Goal: Information Seeking & Learning: Check status

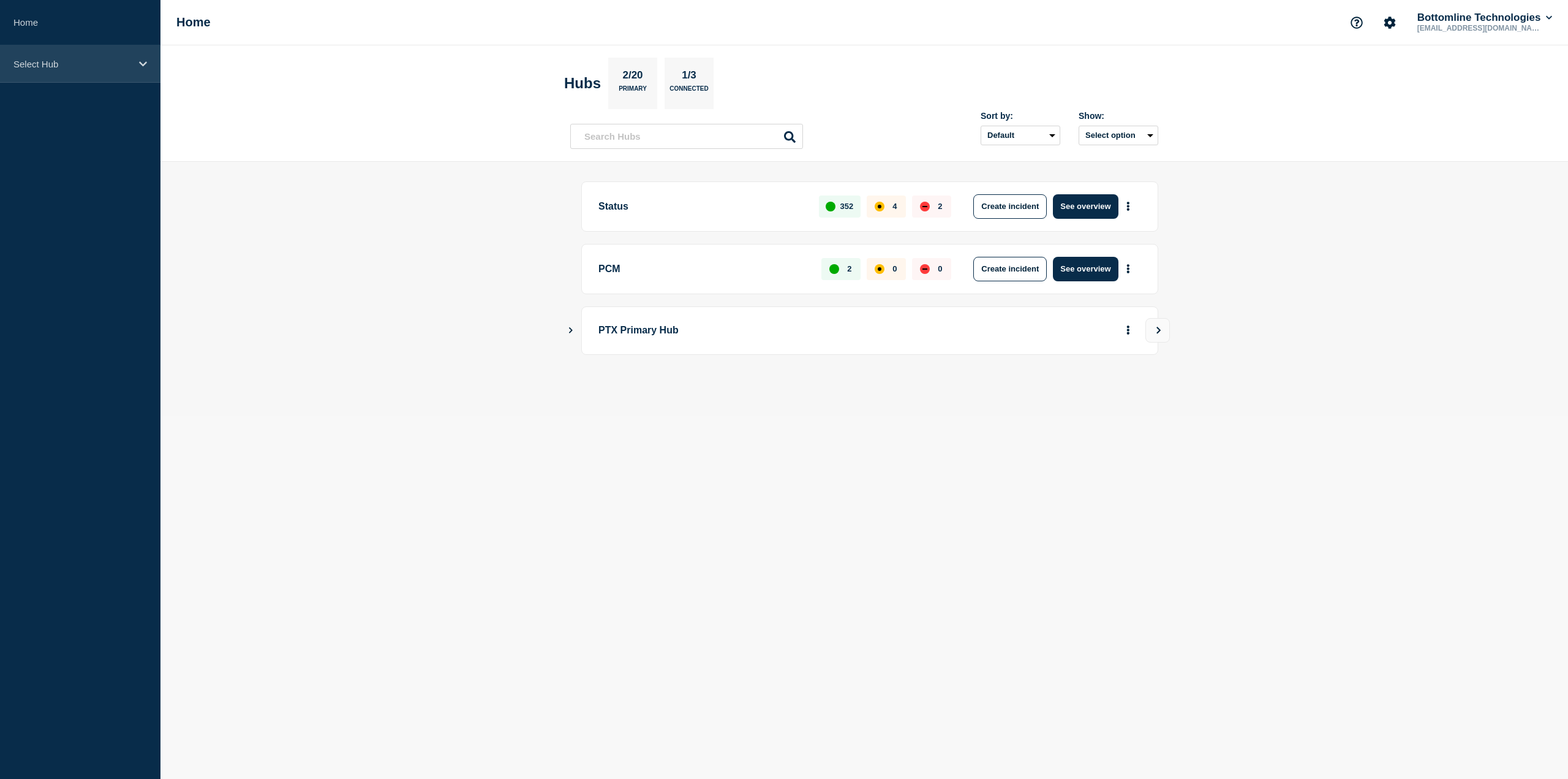
click at [109, 63] on p "Select Hub" at bounding box center [72, 64] width 117 height 11
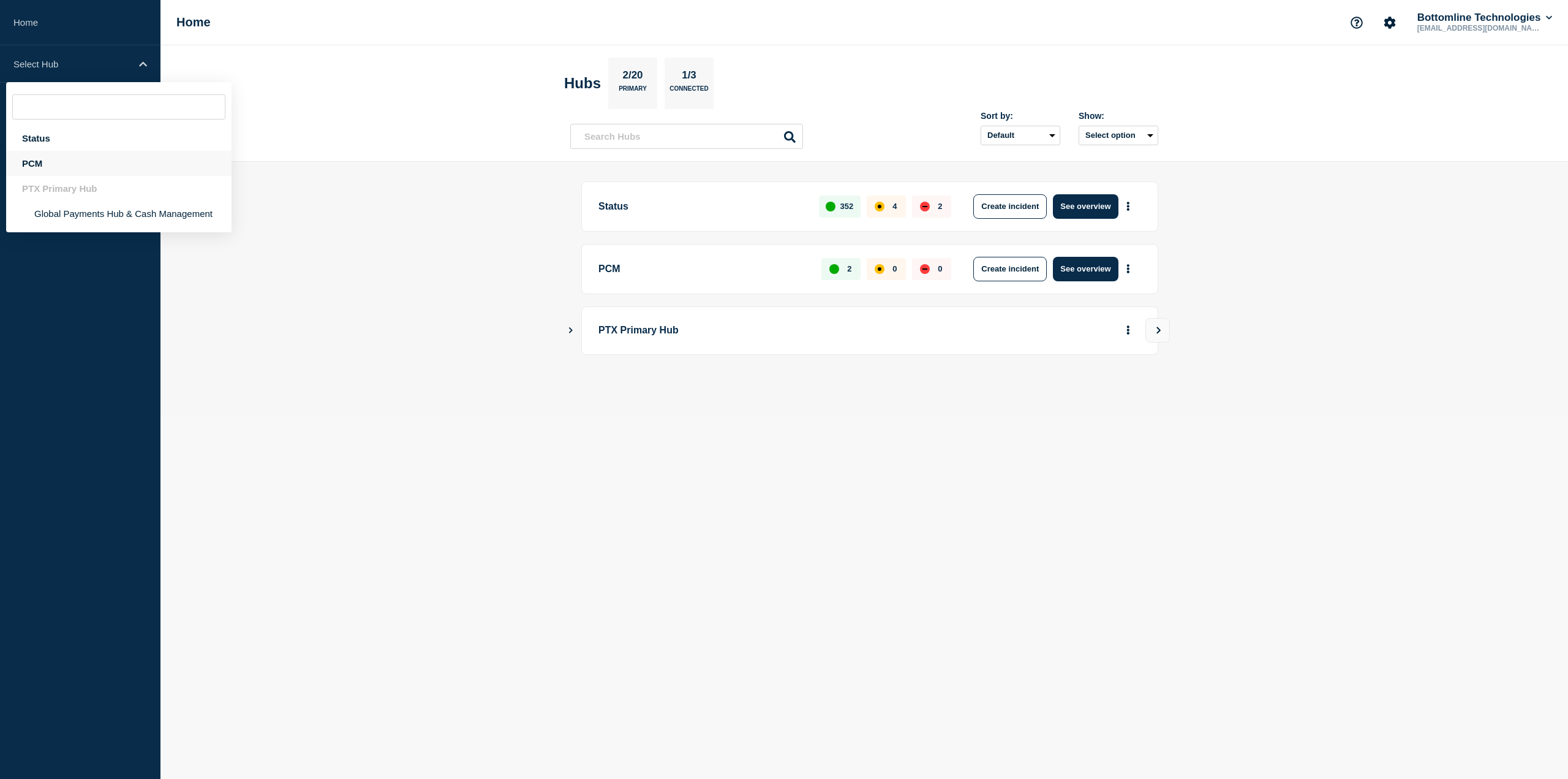
click at [110, 159] on div "PCM" at bounding box center [118, 163] width 225 height 25
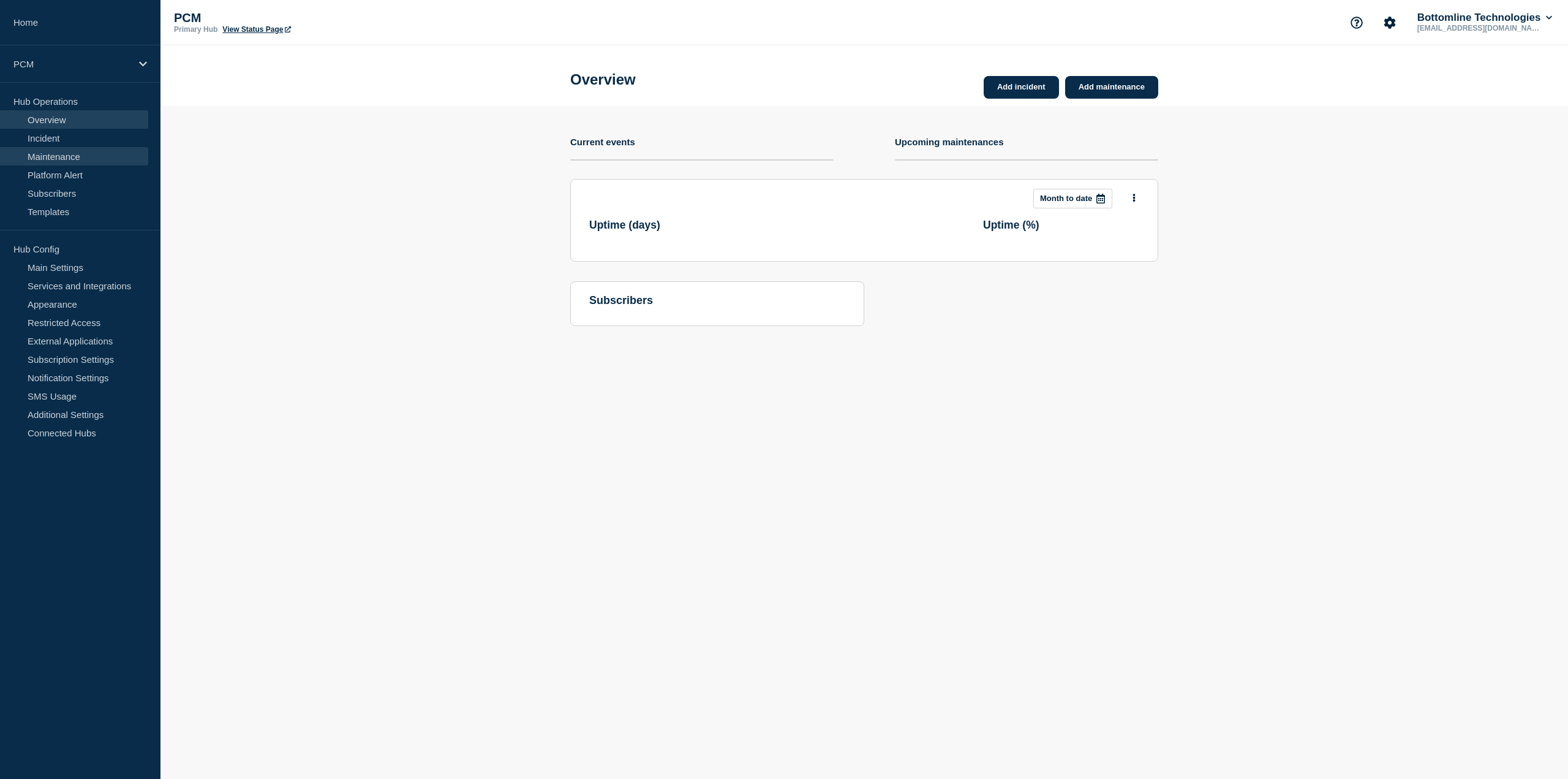
click at [110, 158] on link "Maintenance" at bounding box center [74, 156] width 148 height 18
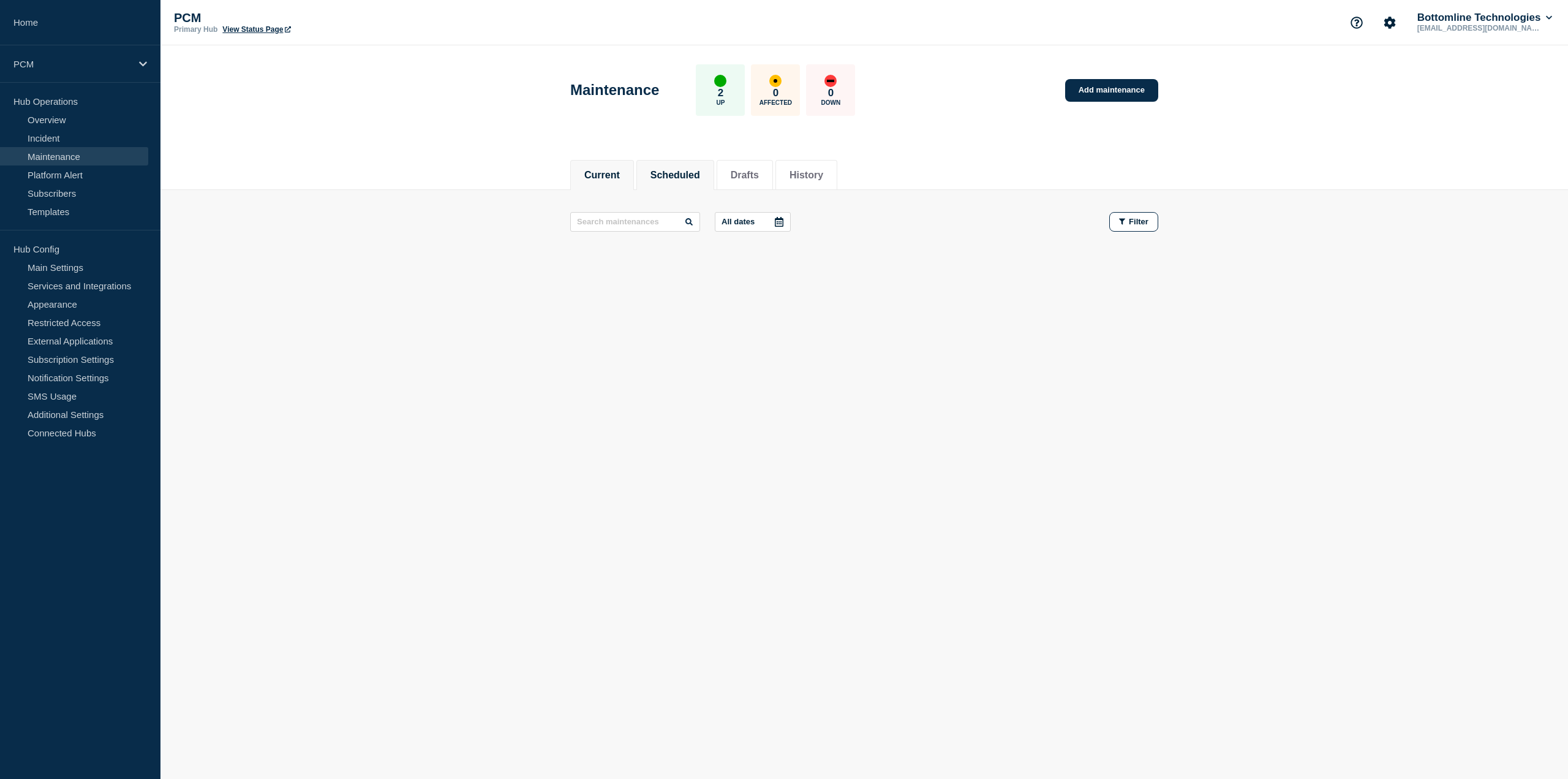
click at [682, 175] on button "Scheduled" at bounding box center [675, 175] width 49 height 11
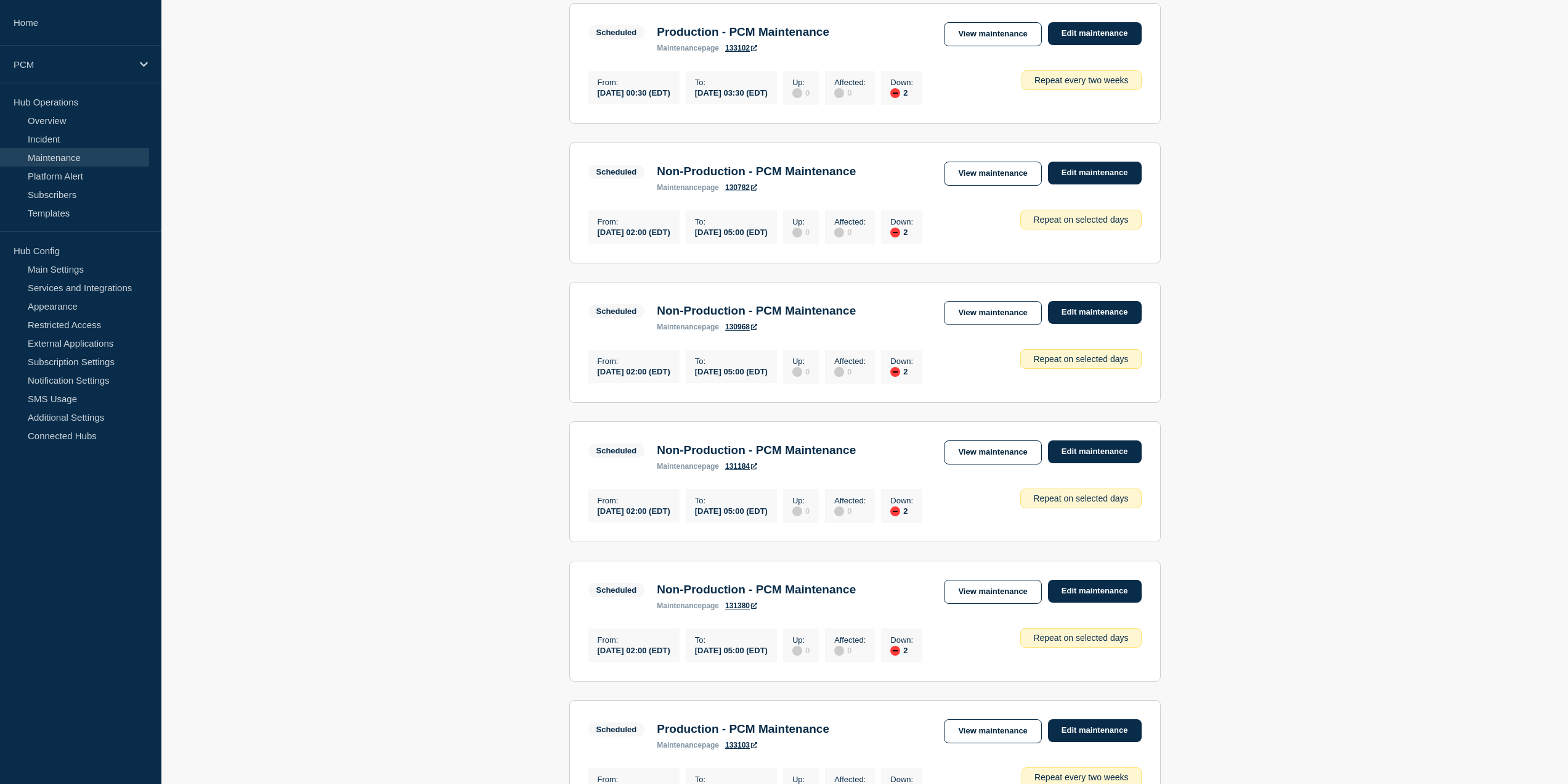
scroll to position [1064, 0]
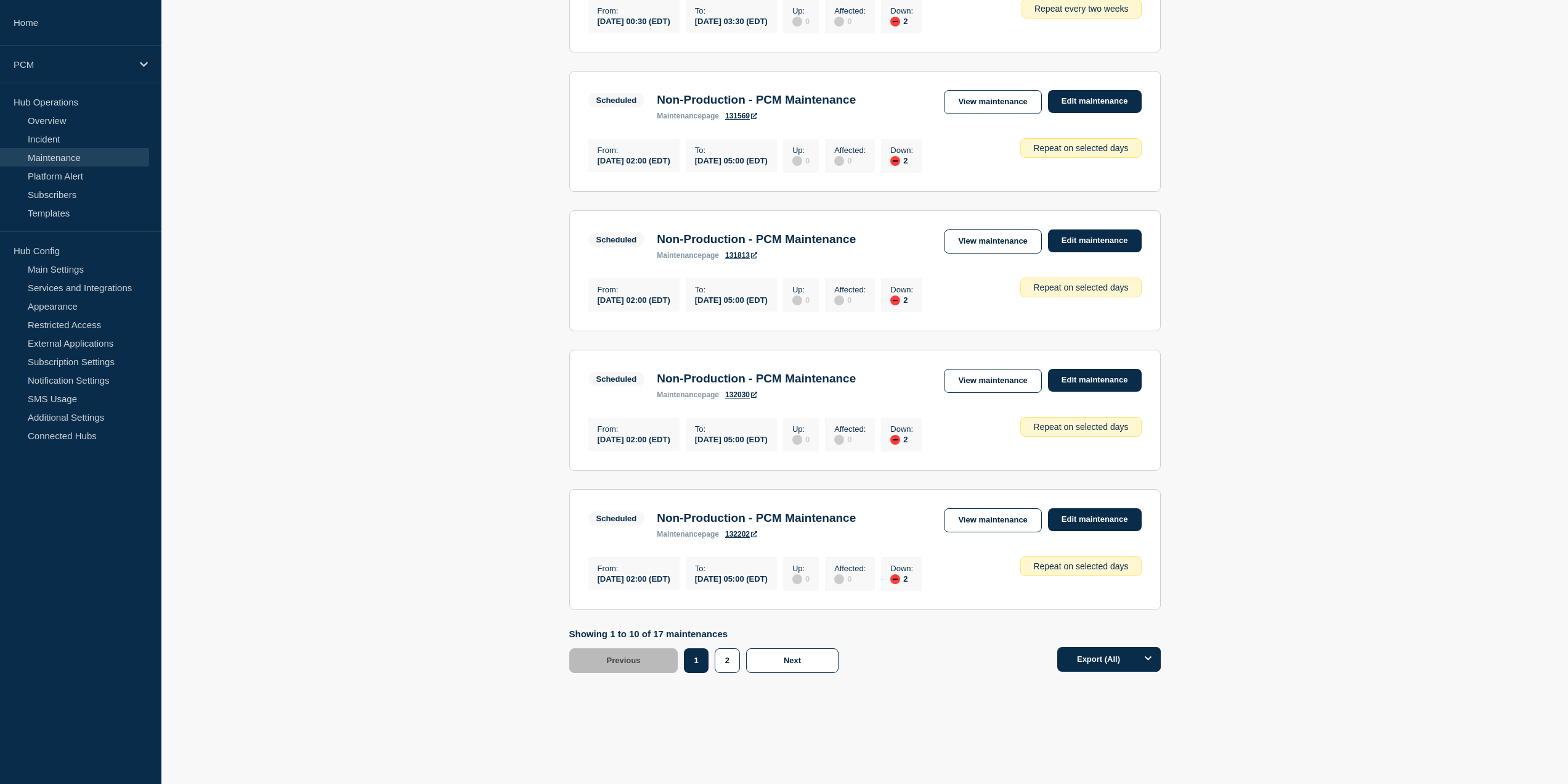
drag, startPoint x: 872, startPoint y: 379, endPoint x: 882, endPoint y: 617, distance: 238.2
click at [729, 664] on button "2" at bounding box center [728, 660] width 25 height 24
drag, startPoint x: 495, startPoint y: 104, endPoint x: 514, endPoint y: 241, distance: 138.3
click at [689, 671] on button "1" at bounding box center [697, 660] width 25 height 24
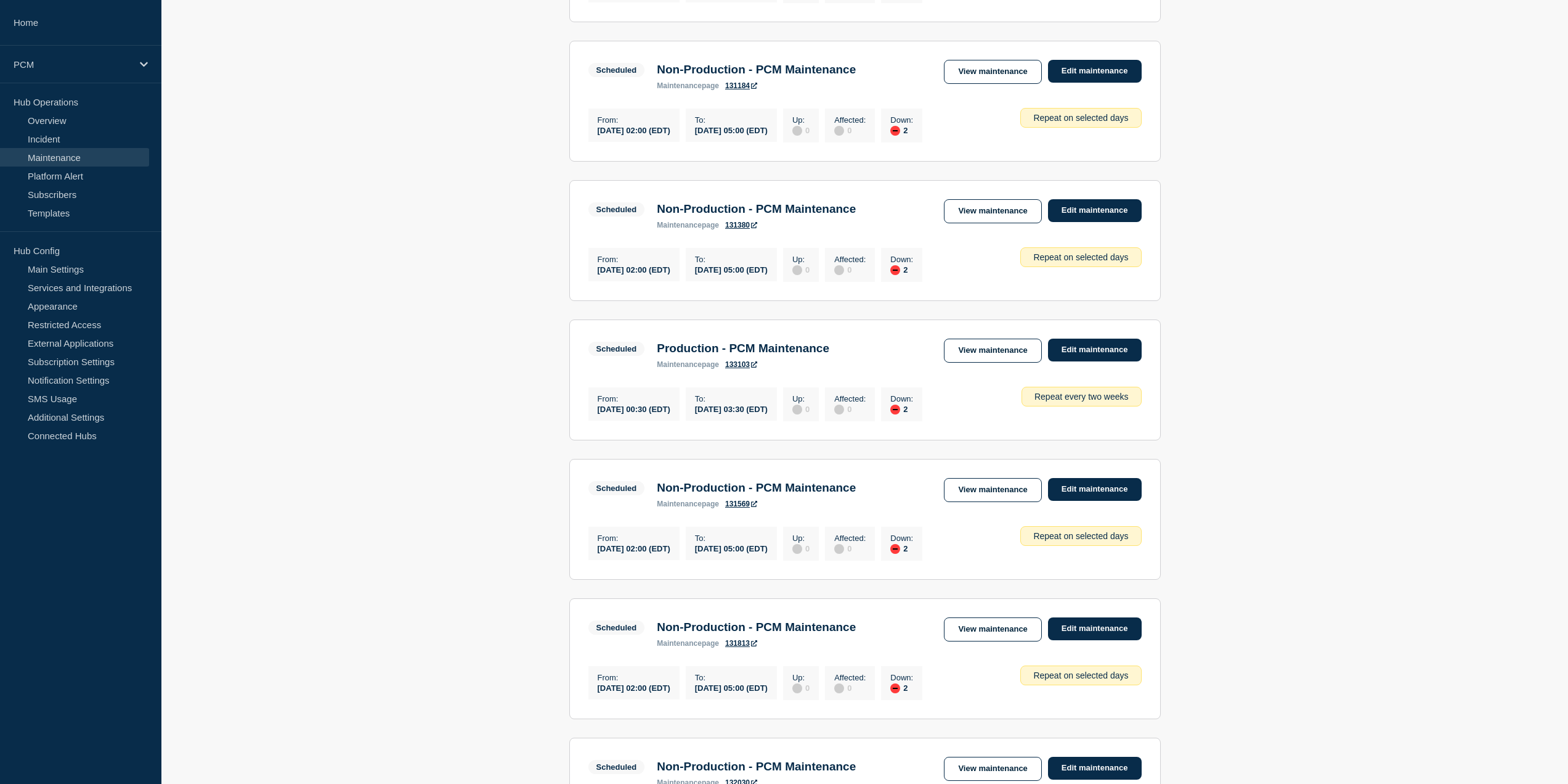
scroll to position [1064, 0]
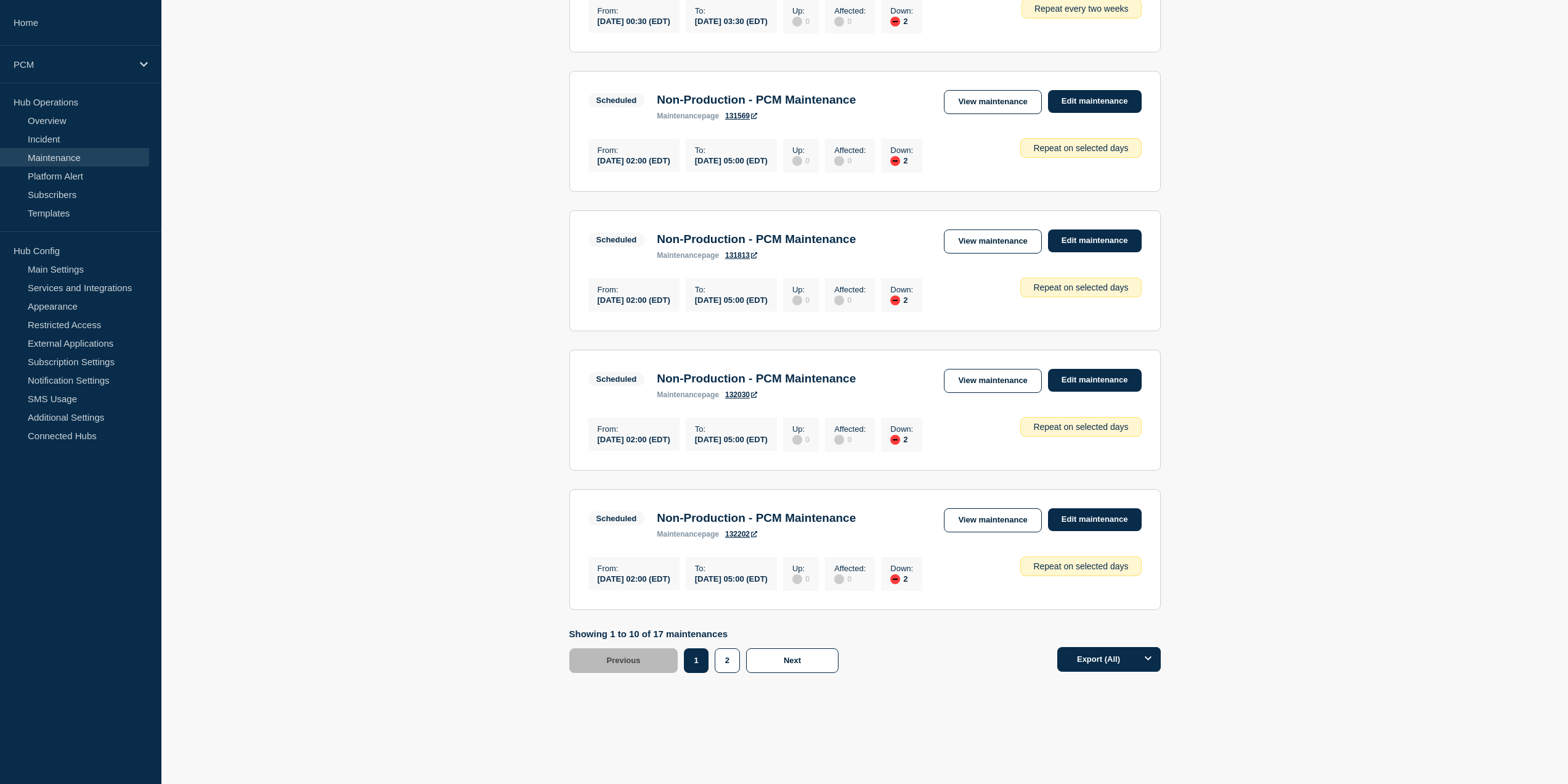
drag, startPoint x: 434, startPoint y: 401, endPoint x: 506, endPoint y: 664, distance: 272.7
click at [728, 666] on button "2" at bounding box center [728, 660] width 25 height 24
click at [713, 640] on div "Showing 11 to 17 of 17 maintenances Previous Page 1 Page 2 1 2 Next" at bounding box center [707, 650] width 276 height 44
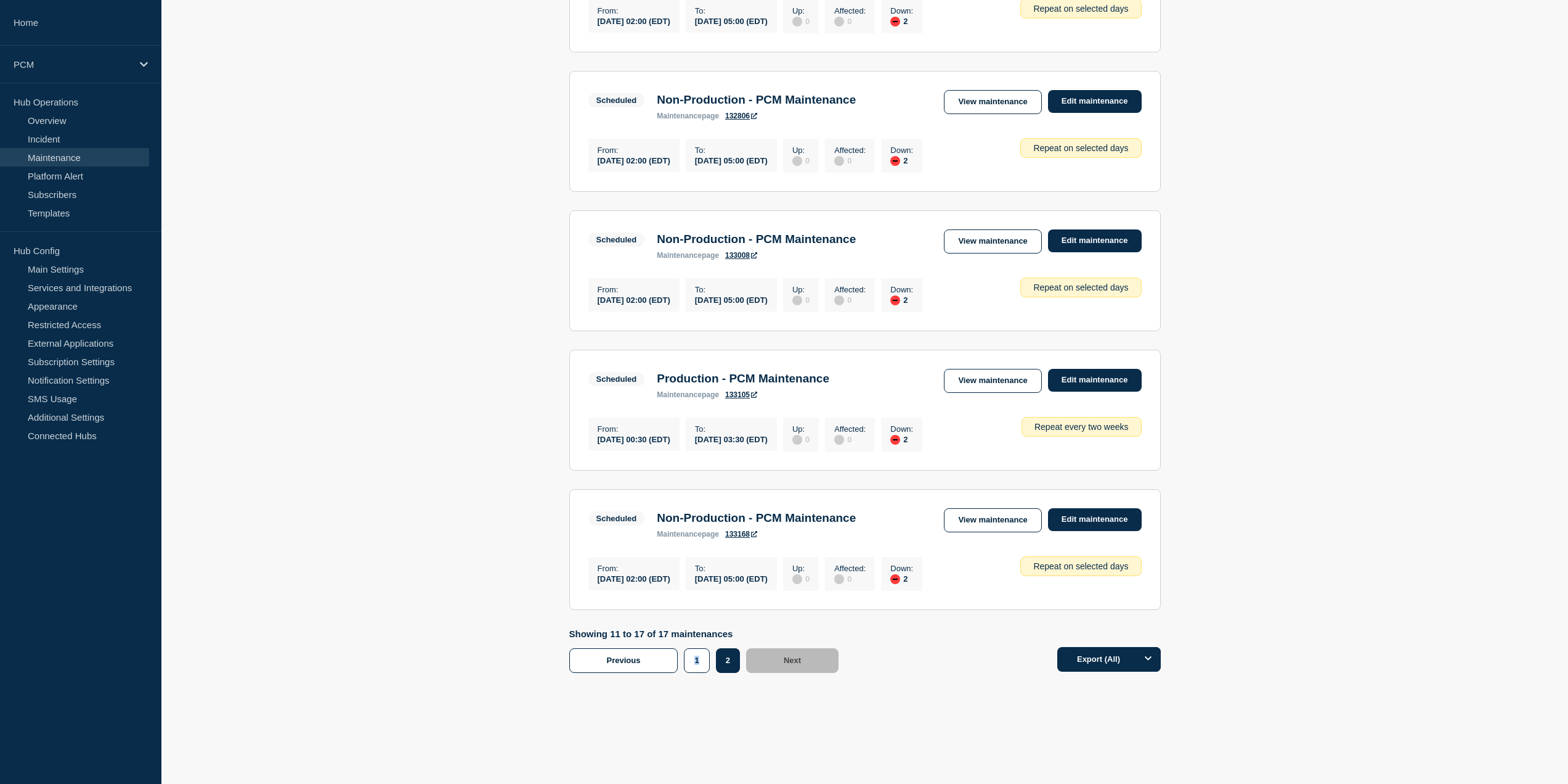
click at [713, 640] on div "Showing 11 to 17 of 17 maintenances Previous Page 1 Page 2 1 2 Next" at bounding box center [707, 650] width 276 height 44
click at [709, 633] on p "Showing 11 to 17 of 17 maintenances" at bounding box center [707, 634] width 276 height 11
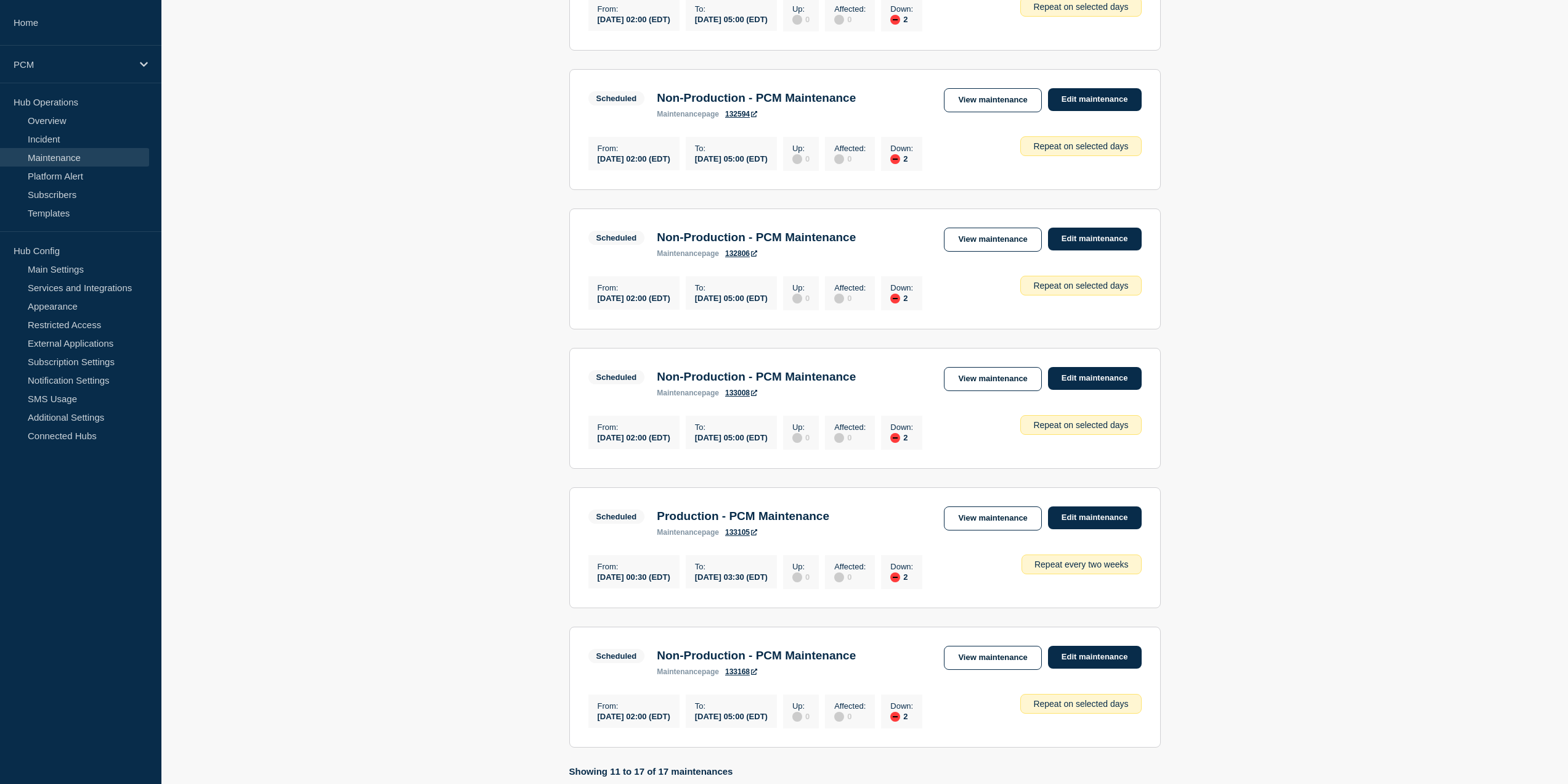
scroll to position [0, 0]
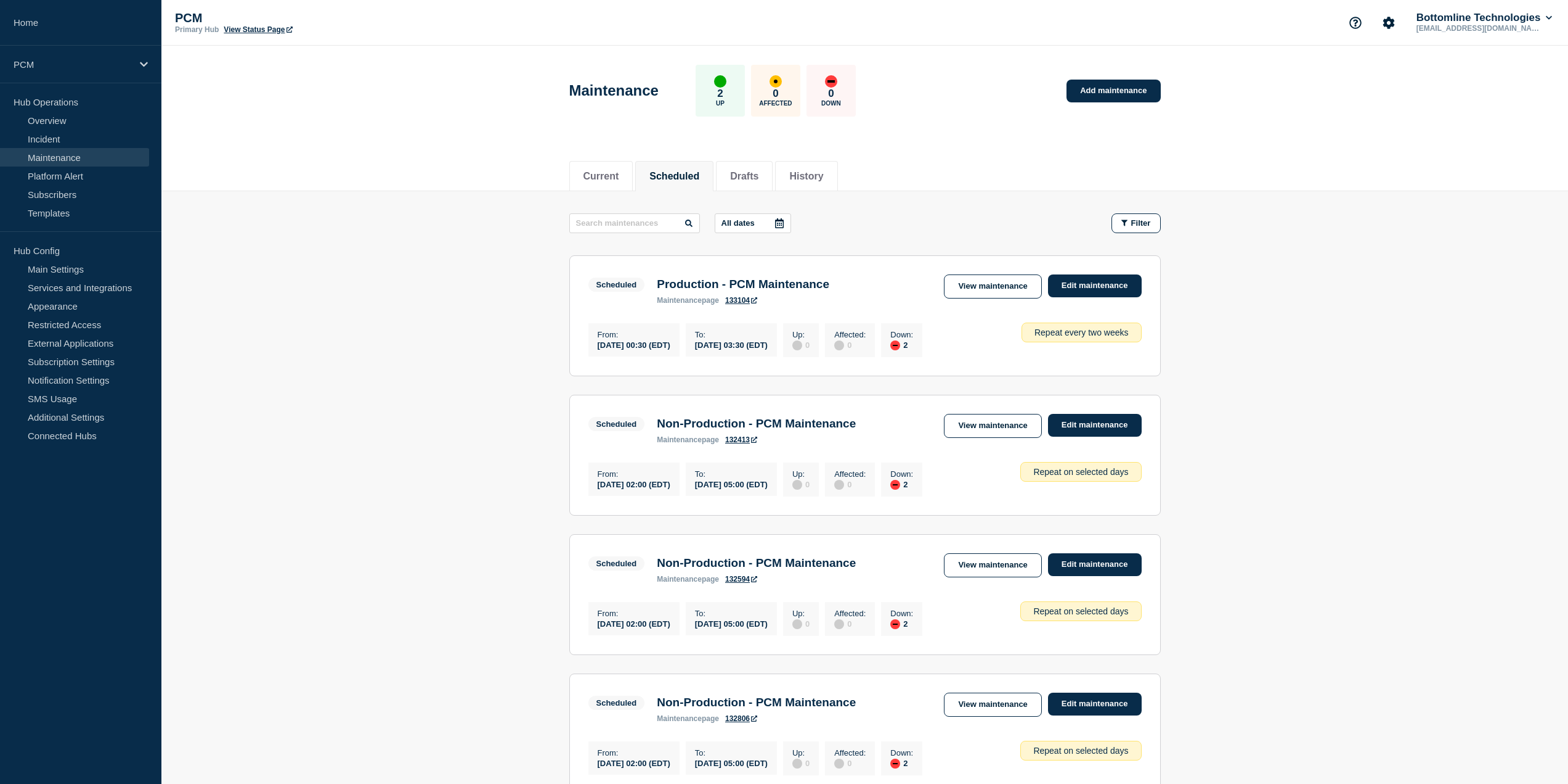
drag, startPoint x: 416, startPoint y: 524, endPoint x: 432, endPoint y: 311, distance: 213.6
